Goal: Task Accomplishment & Management: Use online tool/utility

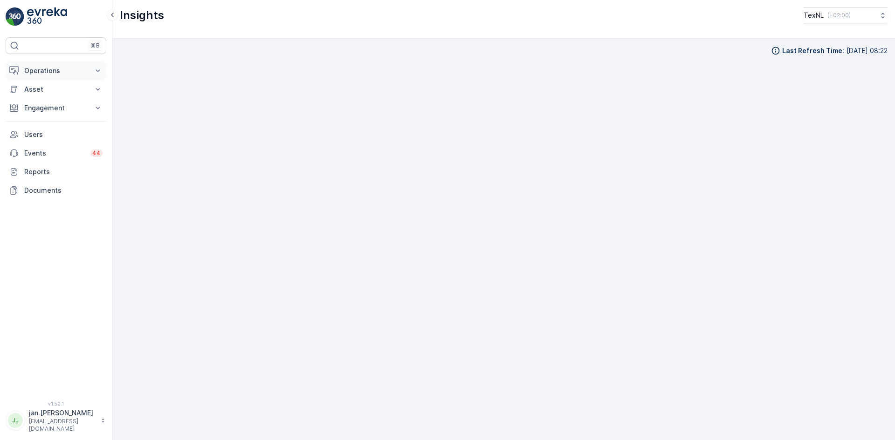
click at [66, 74] on p "Operations" at bounding box center [55, 70] width 63 height 9
click at [48, 111] on p "Routes & Tasks" at bounding box center [48, 112] width 48 height 9
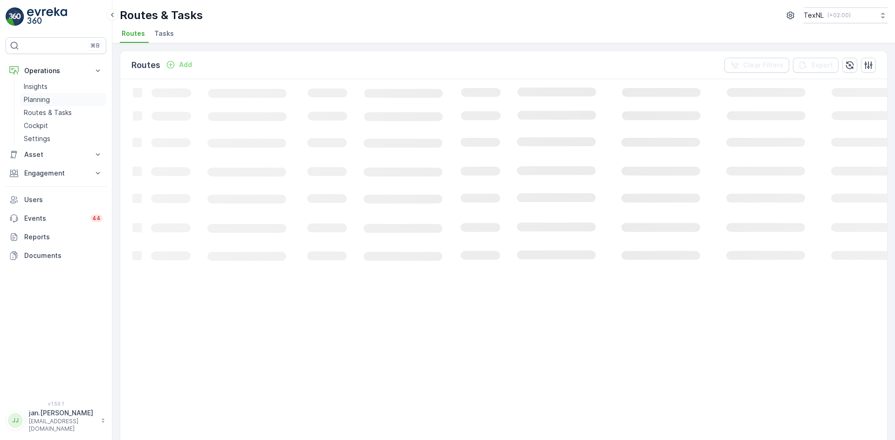
click at [39, 100] on p "Planning" at bounding box center [37, 99] width 26 height 9
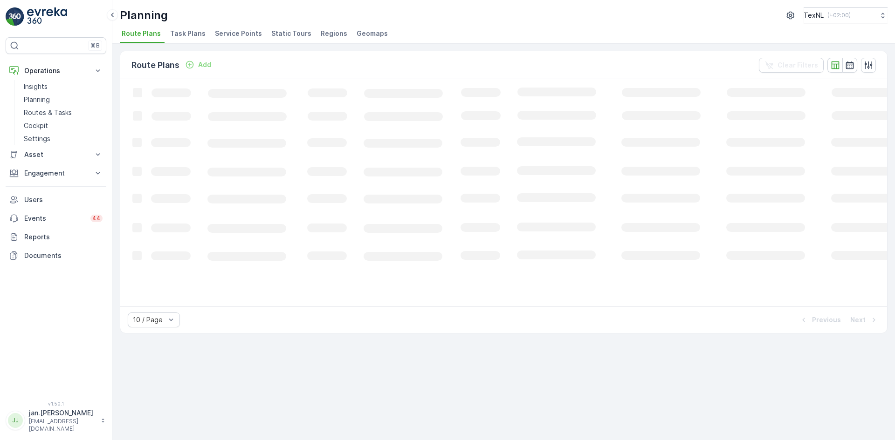
click at [229, 34] on span "Service Points" at bounding box center [238, 33] width 47 height 9
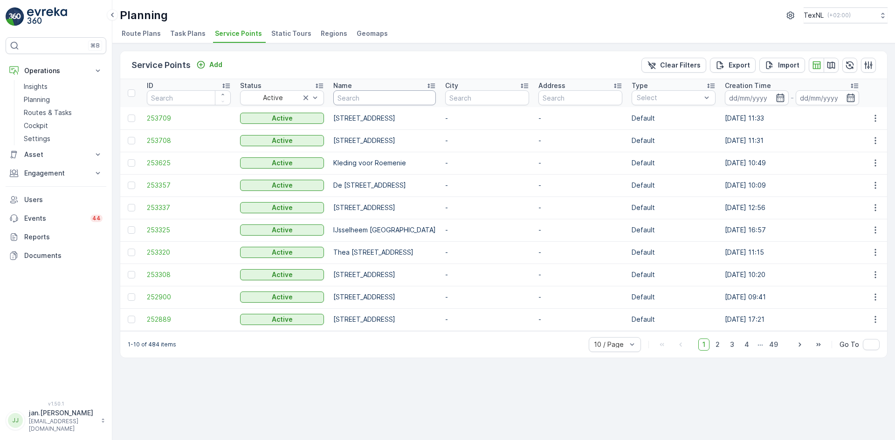
click at [379, 100] on input "text" at bounding box center [384, 97] width 103 height 15
type input "molenw"
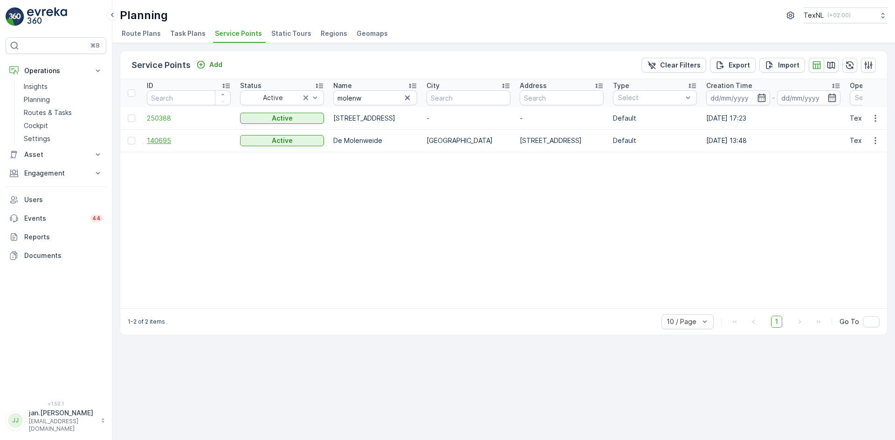
click at [172, 137] on span "140695" at bounding box center [189, 140] width 84 height 9
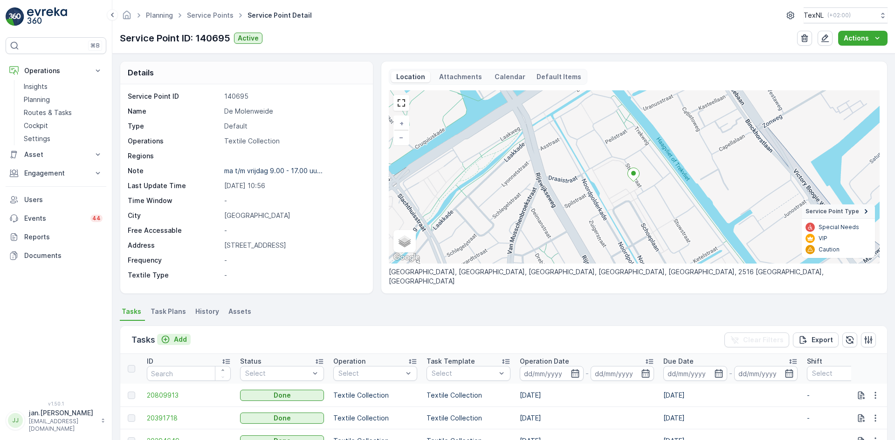
click at [183, 341] on p "Add" at bounding box center [180, 339] width 13 height 9
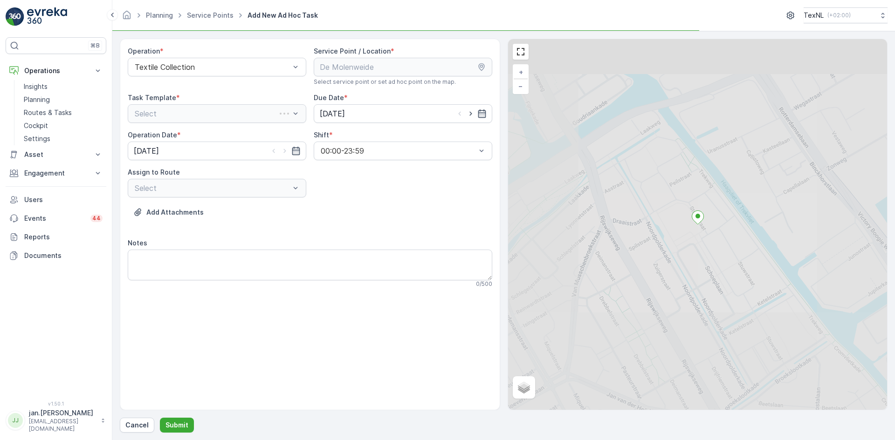
click at [217, 114] on div "Select" at bounding box center [217, 113] width 179 height 19
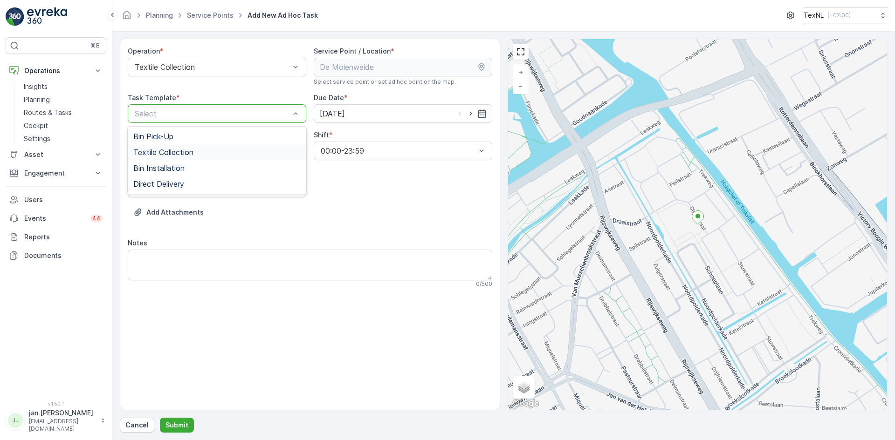
click at [172, 152] on span "Textile Collection" at bounding box center [163, 152] width 60 height 8
click at [339, 110] on input "[DATE]" at bounding box center [403, 113] width 179 height 19
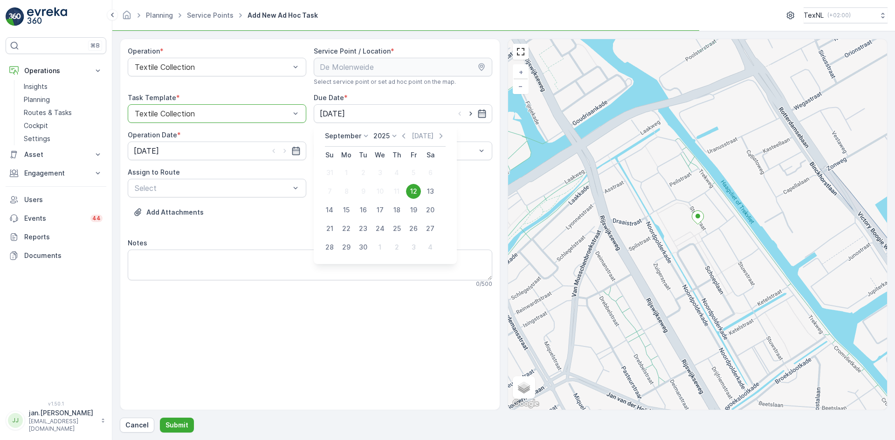
drag, startPoint x: 396, startPoint y: 209, endPoint x: 292, endPoint y: 208, distance: 104.4
click at [397, 209] on div "18" at bounding box center [396, 210] width 15 height 15
type input "[DATE]"
click at [166, 151] on input "[DATE]" at bounding box center [217, 151] width 179 height 19
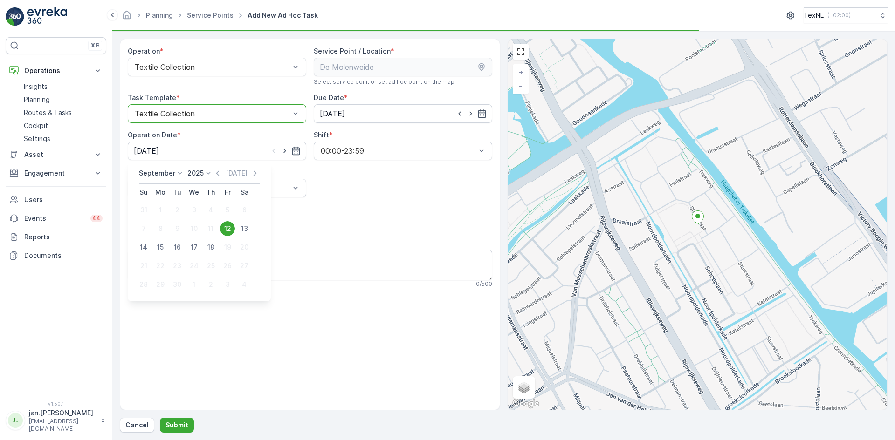
drag, startPoint x: 211, startPoint y: 248, endPoint x: 207, endPoint y: 230, distance: 18.6
click at [211, 248] on div "18" at bounding box center [210, 247] width 15 height 15
type input "[DATE]"
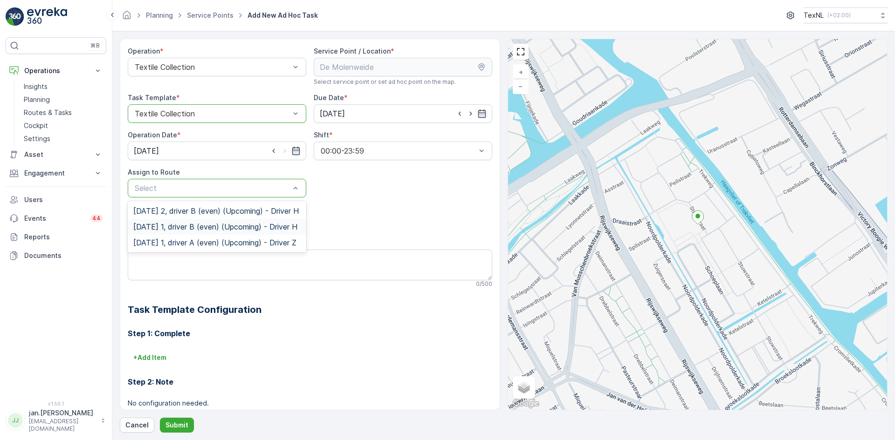
click at [170, 231] on span "[DATE] 1, driver B (even) (Upcoming) - Driver H" at bounding box center [215, 227] width 164 height 8
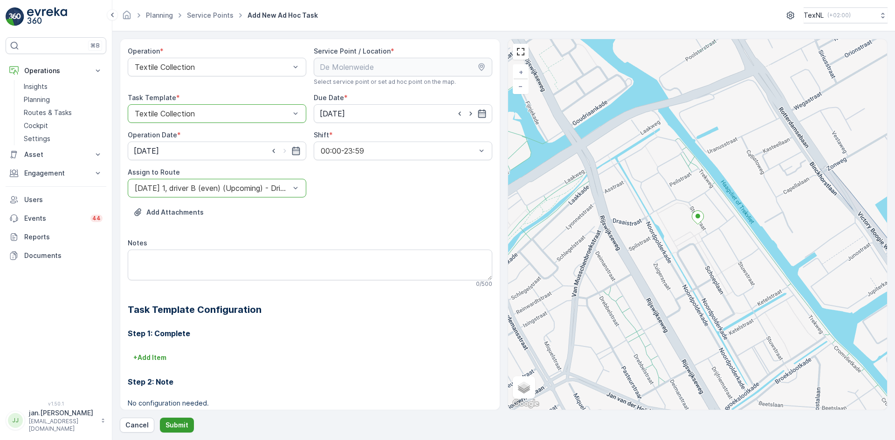
click at [175, 432] on button "Submit" at bounding box center [177, 425] width 34 height 15
